Goal: Task Accomplishment & Management: Use online tool/utility

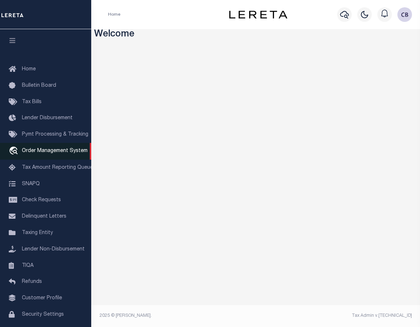
click at [42, 154] on span "Order Management System" at bounding box center [55, 150] width 66 height 5
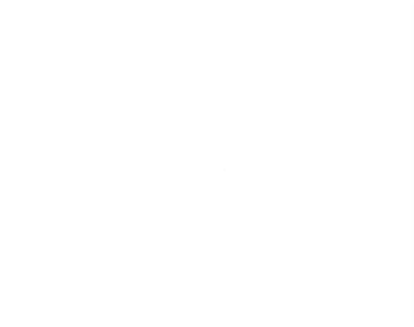
scroll to position [28, 0]
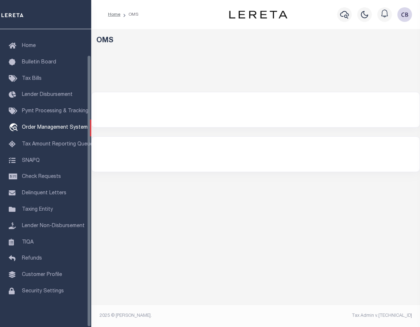
select select "200"
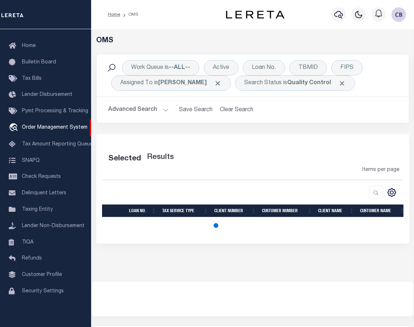
select select "200"
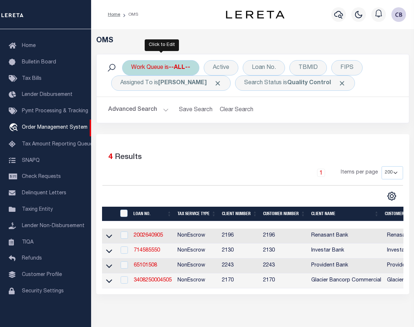
click at [149, 67] on div "Work Queue is --ALL--" at bounding box center [160, 67] width 77 height 15
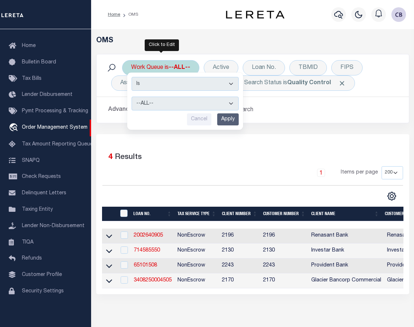
click at [209, 102] on select "--ALL-- factRSystems General ThoughtFocus" at bounding box center [185, 104] width 107 height 14
click at [247, 160] on div "Selected 4 Results" at bounding box center [252, 156] width 301 height 20
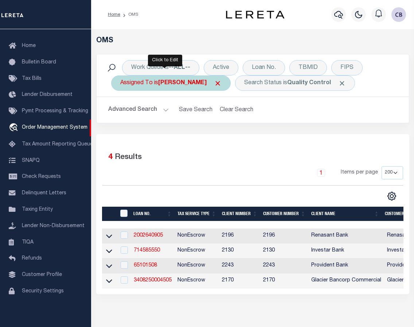
click at [154, 78] on div "Assigned To is [PERSON_NAME]" at bounding box center [171, 83] width 120 height 15
select select "[PERSON_NAME]"
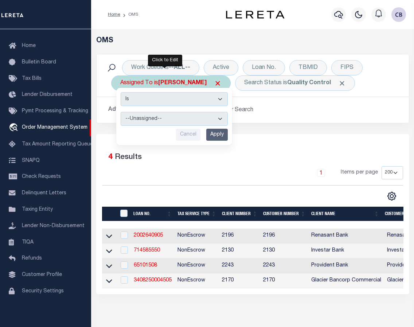
click at [152, 114] on select "--Unassigned-- [PERSON_NAME] [PERSON_NAME] [PERSON_NAME] [PERSON_NAME], [PERSON…" at bounding box center [174, 119] width 107 height 14
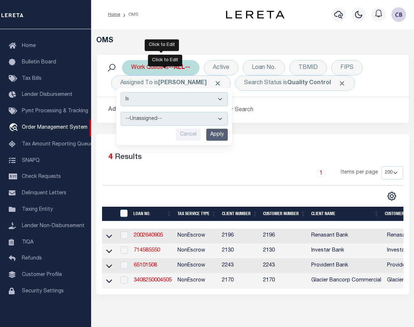
click at [132, 69] on div "Work Queue is --ALL--" at bounding box center [160, 67] width 77 height 15
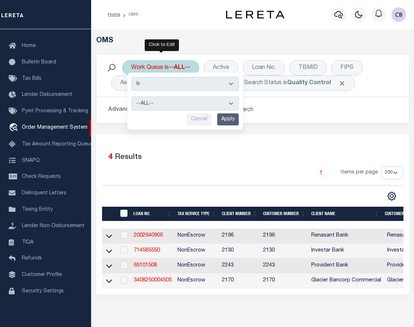
click at [132, 69] on div "Work Queue is --ALL-- Is Contains --ALL-- factRSystems General ThoughtFocus Can…" at bounding box center [160, 67] width 77 height 15
click at [175, 101] on select "--ALL-- factRSystems General ThoughtFocus" at bounding box center [185, 104] width 107 height 14
click at [170, 66] on div "Work Queue is --ALL-- Is Contains --ALL-- factRSystems General ThoughtFocus Can…" at bounding box center [160, 67] width 77 height 15
click at [213, 101] on select "--ALL-- factRSystems General ThoughtFocus" at bounding box center [185, 104] width 107 height 14
